Goal: Task Accomplishment & Management: Use online tool/utility

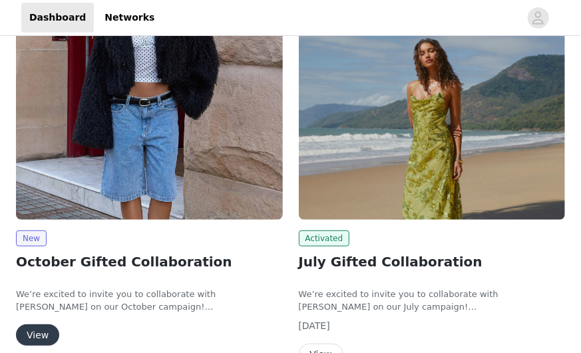
scroll to position [272, 0]
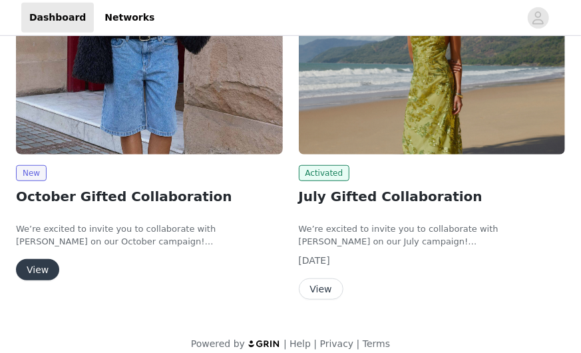
click at [43, 259] on button "View" at bounding box center [37, 269] width 43 height 21
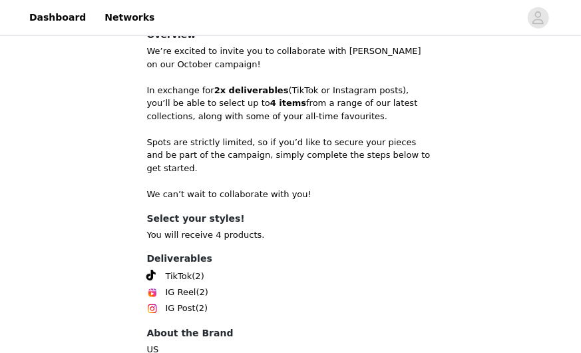
scroll to position [537, 0]
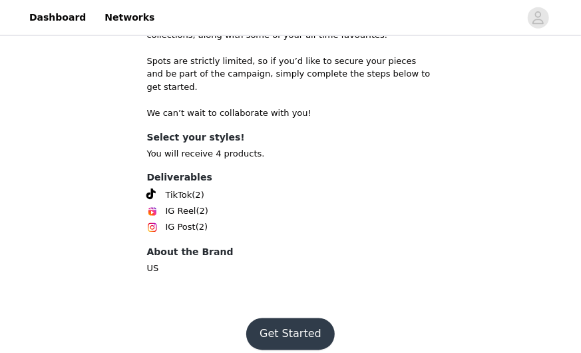
click at [270, 318] on button "Get Started" at bounding box center [290, 334] width 89 height 32
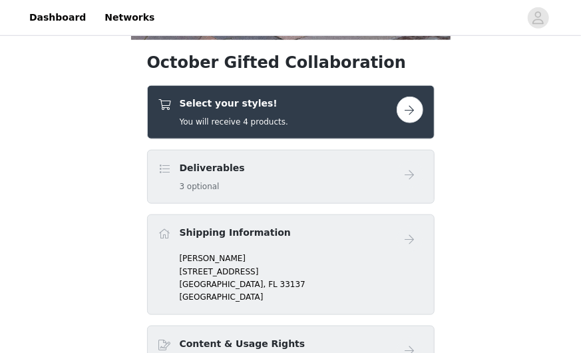
scroll to position [435, 0]
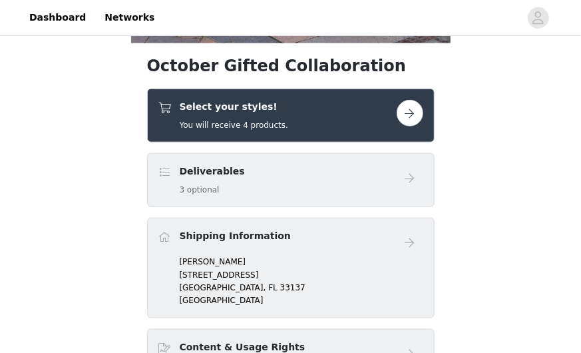
click at [416, 114] on button "button" at bounding box center [410, 113] width 27 height 27
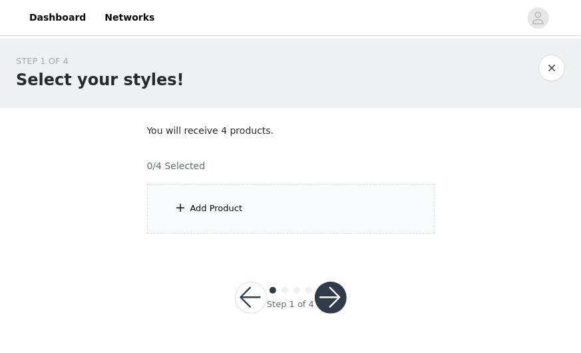
click at [226, 206] on div "Add Product" at bounding box center [216, 208] width 53 height 13
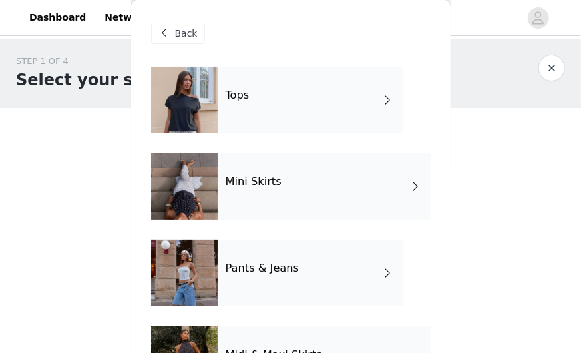
click at [313, 110] on div "Tops" at bounding box center [310, 100] width 185 height 67
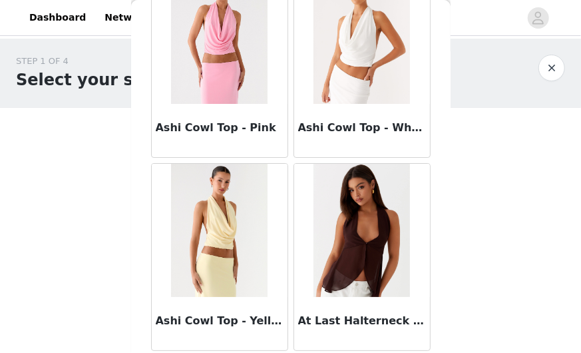
scroll to position [1684, 0]
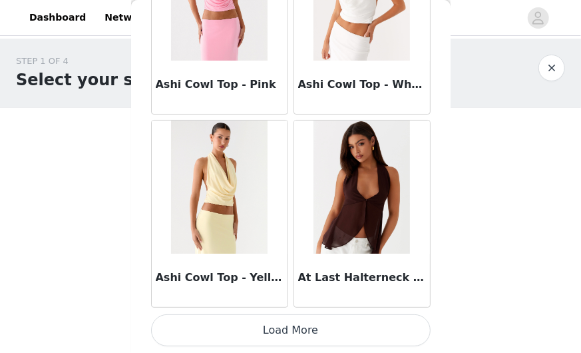
click at [278, 328] on button "Load More" at bounding box center [291, 330] width 280 height 32
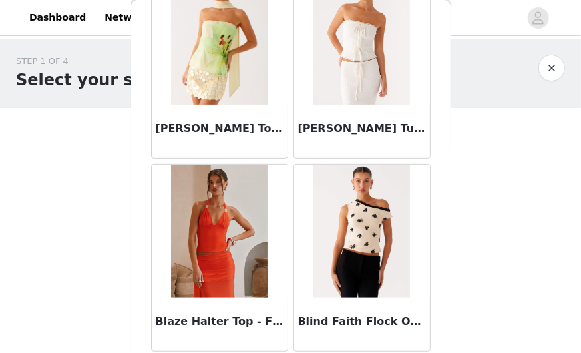
scroll to position [3615, 0]
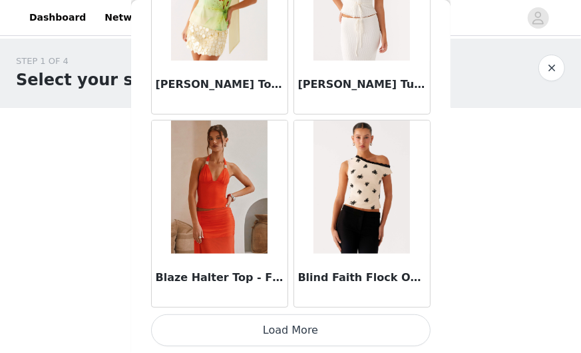
click at [309, 328] on button "Load More" at bounding box center [291, 330] width 280 height 32
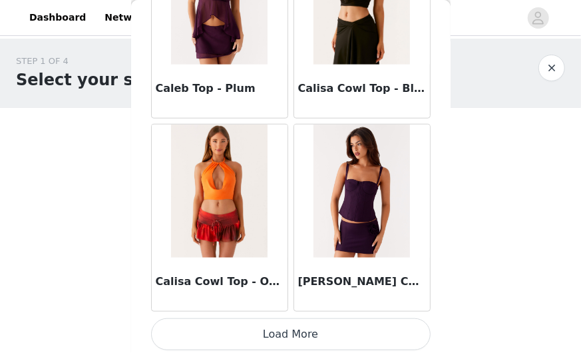
scroll to position [5545, 0]
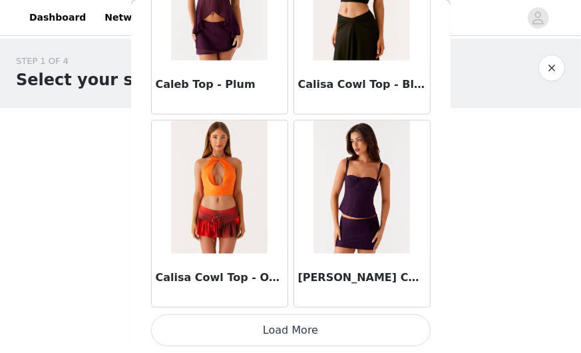
click at [258, 320] on button "Load More" at bounding box center [291, 330] width 280 height 32
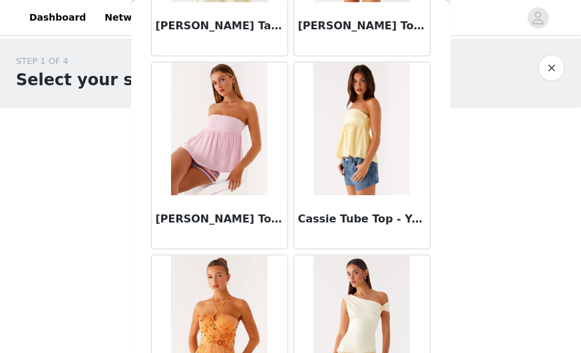
scroll to position [6190, 0]
